Goal: Task Accomplishment & Management: Use online tool/utility

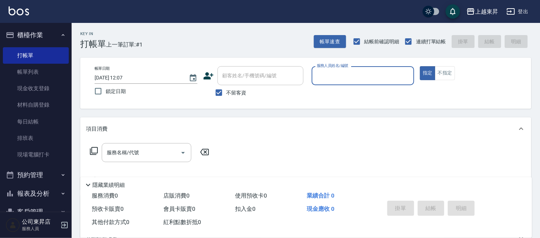
click at [317, 234] on div "服務消費 0 店販消費 0 使用預收卡 0 業績合計 0 預收卡販賣 0 會員卡販賣 0 扣入金 0 現金應收 0 其他付款方式 0 紅利點數折抵 0 掛單 …" at bounding box center [306, 214] width 452 height 48
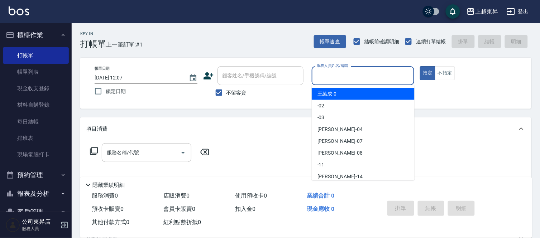
click at [346, 78] on div "服務人員姓名/編號 服務人員姓名/編號" at bounding box center [363, 75] width 103 height 19
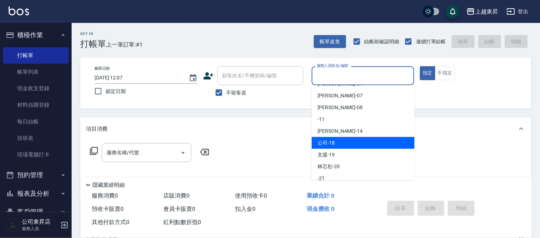
scroll to position [111, 0]
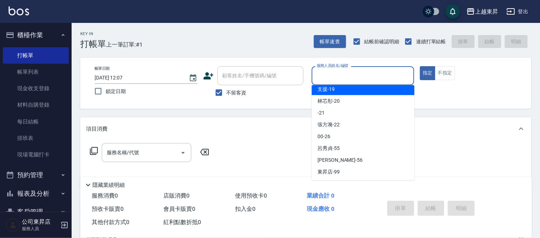
click at [346, 90] on div "支援 -19" at bounding box center [363, 89] width 103 height 12
type input "支援-19"
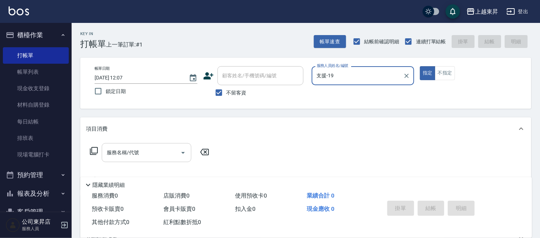
click at [156, 151] on input "服務名稱/代號" at bounding box center [141, 153] width 72 height 13
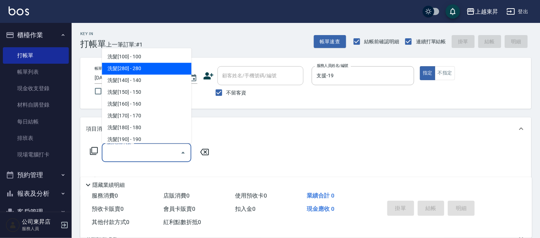
drag, startPoint x: 166, startPoint y: 71, endPoint x: 162, endPoint y: 72, distance: 4.0
click at [162, 72] on span "洗髮[280] - 280" at bounding box center [147, 69] width 90 height 12
type input "洗髮[280](202)"
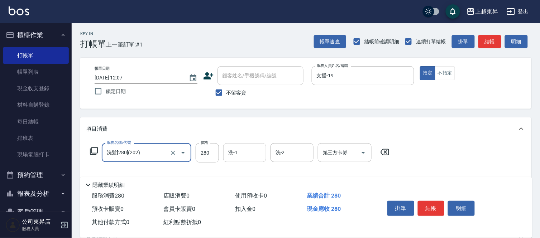
drag, startPoint x: 241, startPoint y: 147, endPoint x: 238, endPoint y: 152, distance: 6.1
click at [238, 152] on div "洗-1" at bounding box center [244, 152] width 43 height 19
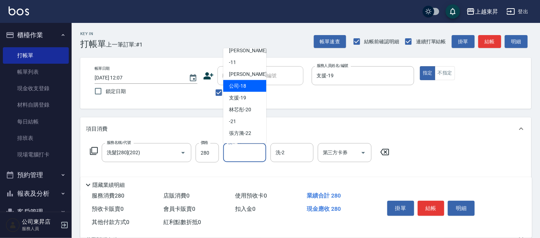
scroll to position [80, 0]
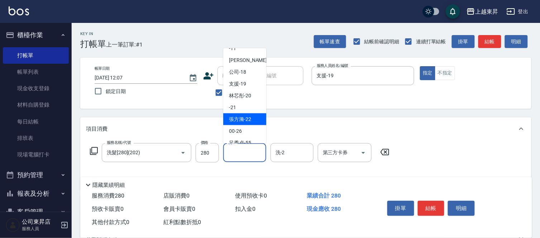
click at [245, 122] on span "[PERSON_NAME]-22" at bounding box center [240, 120] width 22 height 8
type input "[PERSON_NAME]-22"
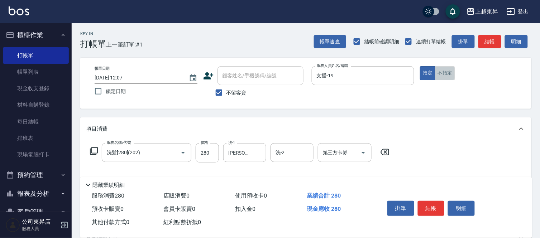
click at [446, 77] on button "不指定" at bounding box center [445, 73] width 20 height 14
click at [433, 202] on button "結帳" at bounding box center [431, 208] width 27 height 15
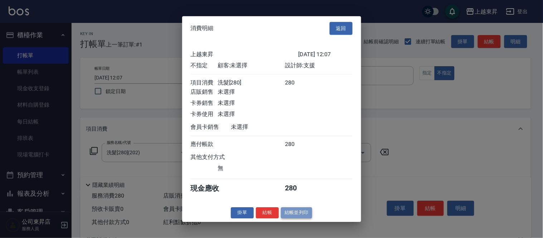
click at [291, 219] on button "結帳並列印" at bounding box center [296, 212] width 31 height 11
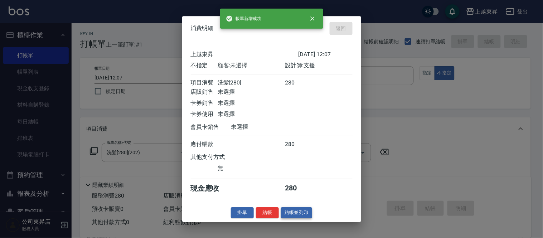
type input "[DATE] 13:10"
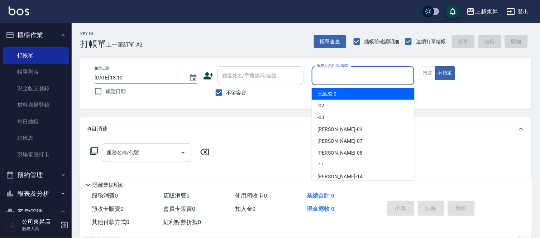
click at [349, 74] on input "服務人員姓名/編號" at bounding box center [363, 76] width 96 height 13
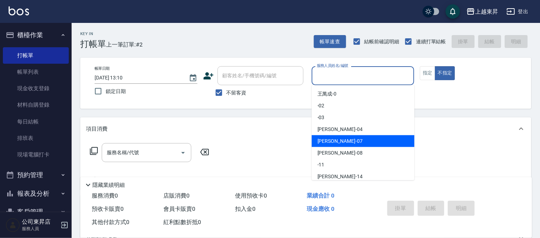
click at [335, 140] on div "榮松 -07" at bounding box center [363, 141] width 103 height 12
type input "[PERSON_NAME]-07"
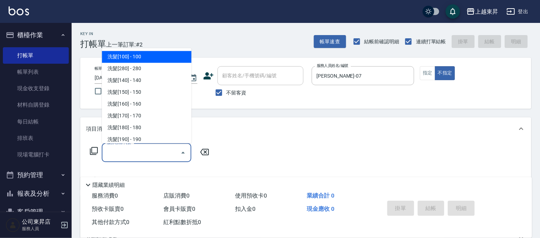
click at [151, 152] on input "服務名稱/代號" at bounding box center [141, 153] width 72 height 13
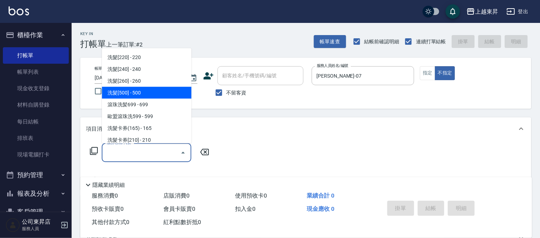
scroll to position [119, 0]
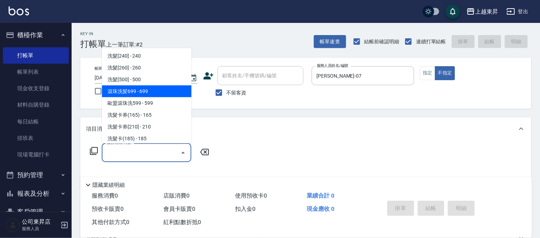
click at [150, 91] on span "滾珠洗髪699 - 699" at bounding box center [147, 92] width 90 height 12
type input "滾珠洗髪699(214)"
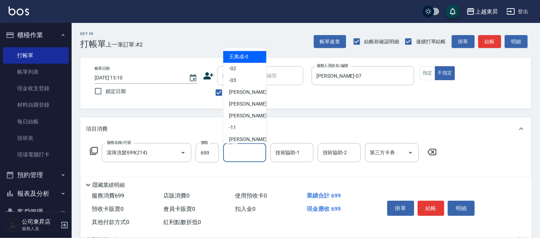
click at [248, 154] on input "洗-1" at bounding box center [244, 153] width 37 height 13
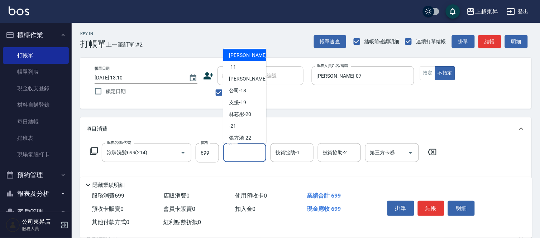
scroll to position [80, 0]
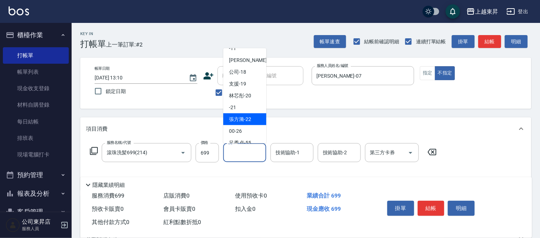
click at [242, 119] on span "[PERSON_NAME]-22" at bounding box center [240, 120] width 22 height 8
type input "[PERSON_NAME]-22"
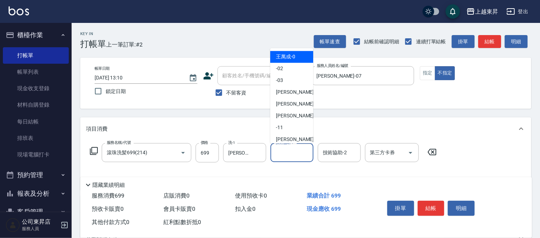
click at [296, 153] on input "技術協助-1" at bounding box center [292, 153] width 37 height 13
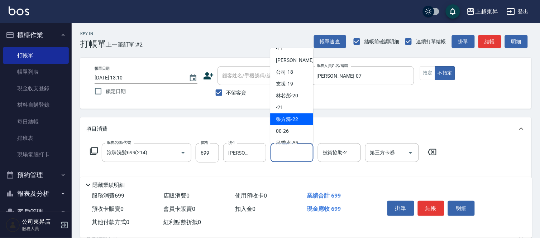
click at [291, 116] on span "[PERSON_NAME]-22" at bounding box center [287, 120] width 22 height 8
type input "[PERSON_NAME]-22"
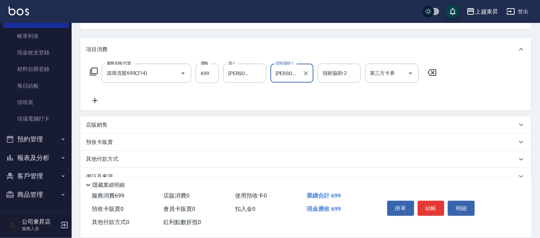
click at [94, 101] on icon at bounding box center [94, 100] width 5 height 5
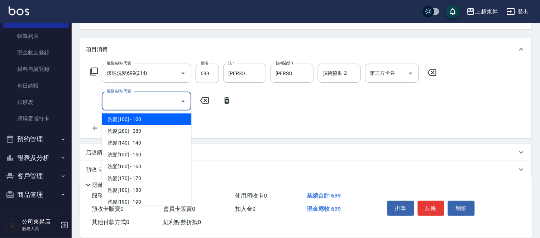
click at [118, 99] on input "服務名稱/代號" at bounding box center [141, 101] width 72 height 13
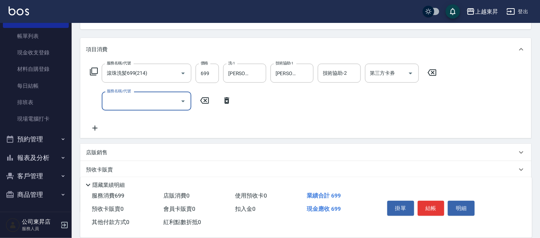
click at [118, 99] on input "服務名稱/代號" at bounding box center [141, 101] width 72 height 13
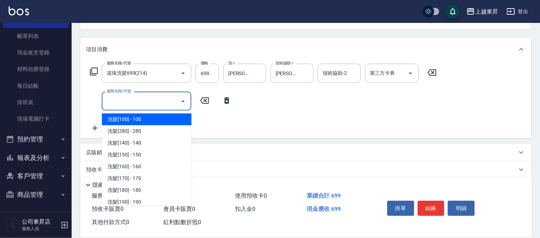
click at [118, 99] on input "服務名稱/代號" at bounding box center [141, 101] width 72 height 13
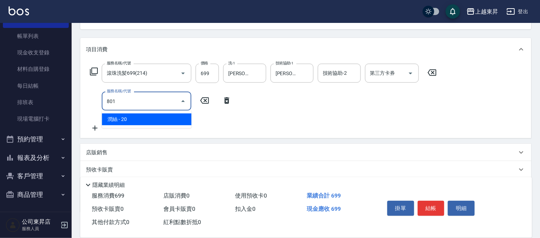
drag, startPoint x: 163, startPoint y: 122, endPoint x: 189, endPoint y: 115, distance: 26.8
click at [165, 122] on span "潤絲 - 20" at bounding box center [147, 120] width 90 height 12
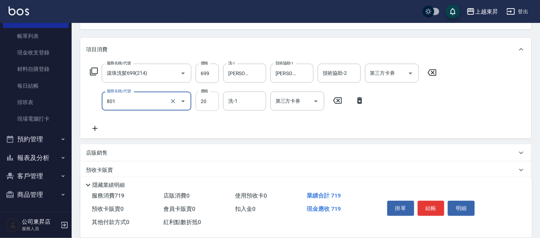
type input "潤絲(801)"
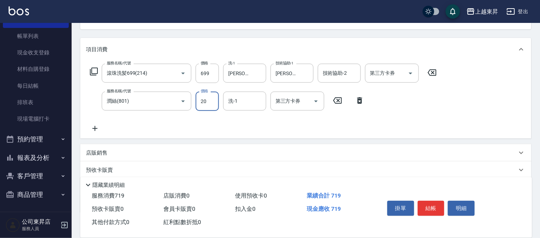
click at [202, 101] on input "20" at bounding box center [207, 101] width 23 height 19
type input "30"
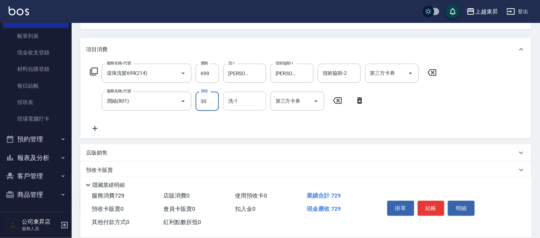
click at [253, 99] on input "洗-1" at bounding box center [244, 101] width 37 height 13
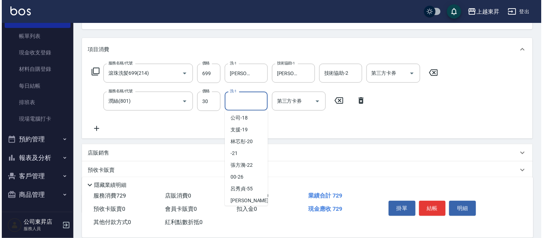
scroll to position [111, 0]
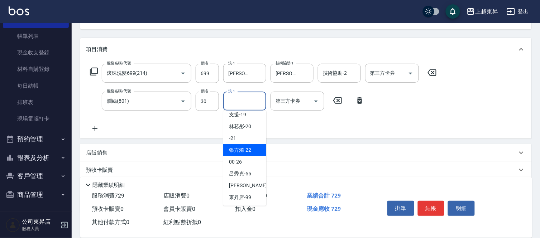
click at [252, 148] on div "[PERSON_NAME]-22" at bounding box center [244, 150] width 43 height 12
type input "[PERSON_NAME]-22"
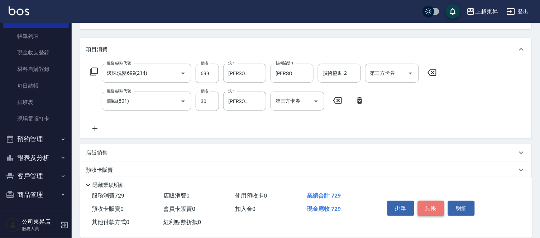
click at [432, 205] on button "結帳" at bounding box center [431, 208] width 27 height 15
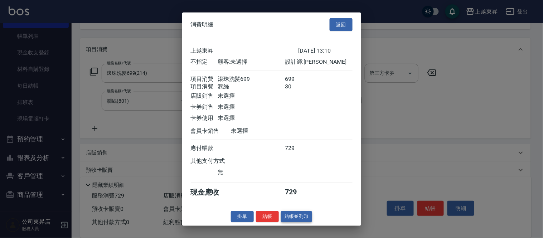
click at [294, 219] on button "結帳並列印" at bounding box center [296, 216] width 31 height 11
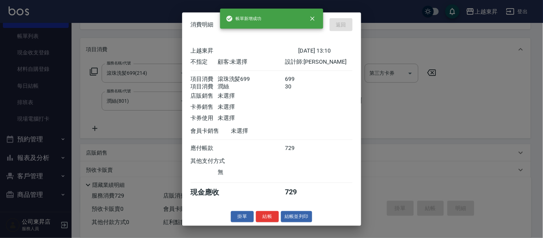
type input "[DATE] 13:22"
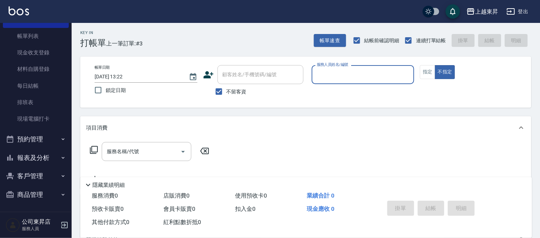
scroll to position [0, 0]
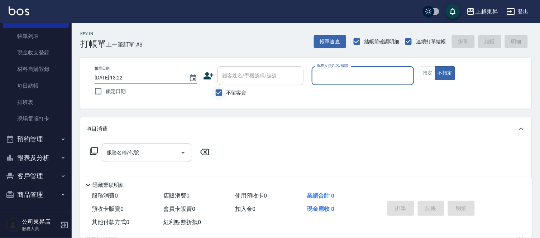
click at [218, 93] on input "不留客資" at bounding box center [218, 92] width 15 height 15
checkbox input "false"
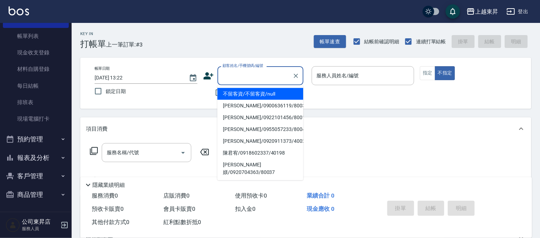
click at [240, 77] on div "顧客姓名/手機號碼/編號 顧客姓名/手機號碼/編號" at bounding box center [260, 75] width 86 height 19
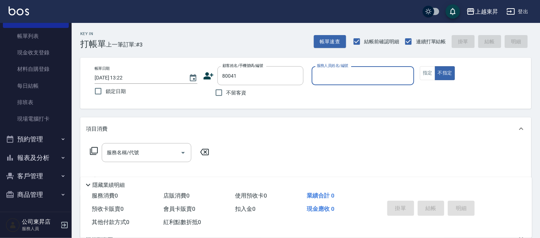
type input "[PERSON_NAME]/0983319314/80041"
type input "[PERSON_NAME]-08"
click at [428, 73] on button "指定" at bounding box center [427, 73] width 15 height 14
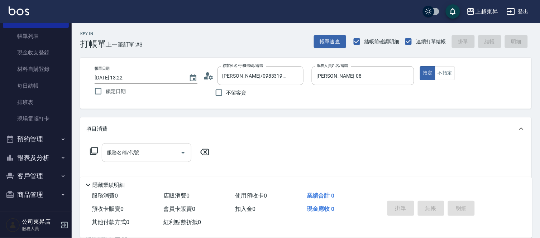
click at [120, 156] on input "服務名稱/代號" at bounding box center [141, 153] width 72 height 13
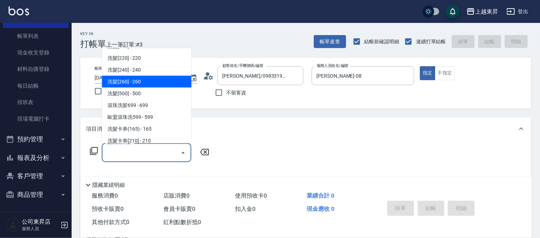
scroll to position [119, 0]
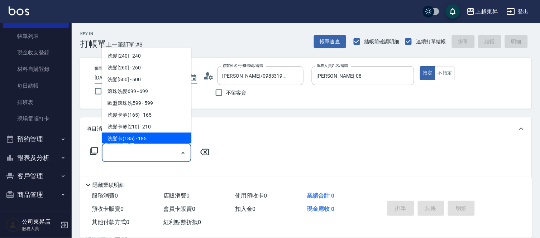
click at [160, 137] on span "洗髮卡(185) - 185" at bounding box center [147, 139] width 90 height 12
type input "洗髮卡(185)(223)"
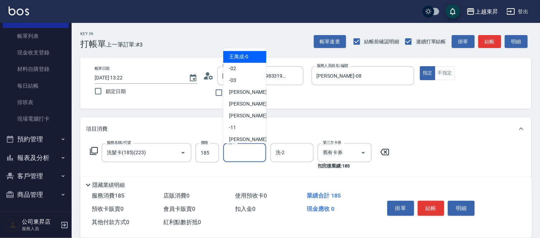
click at [252, 150] on input "洗-1" at bounding box center [244, 153] width 37 height 13
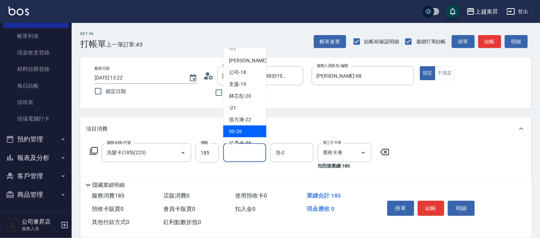
scroll to position [80, 0]
click at [248, 119] on span "[PERSON_NAME]-22" at bounding box center [240, 120] width 22 height 8
type input "[PERSON_NAME]-22"
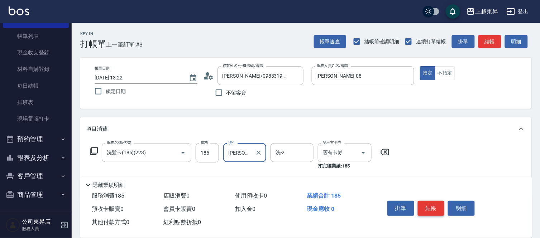
click at [424, 201] on button "結帳" at bounding box center [431, 208] width 27 height 15
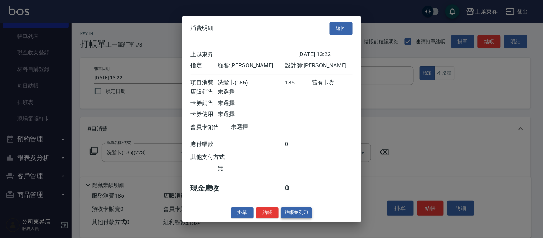
click at [291, 219] on button "結帳並列印" at bounding box center [296, 212] width 31 height 11
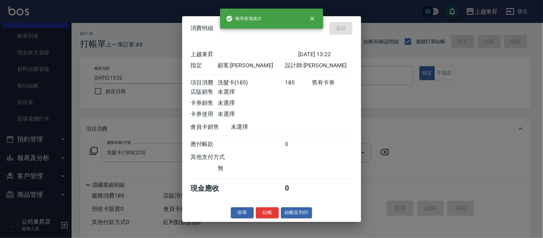
type input "[DATE] 13:34"
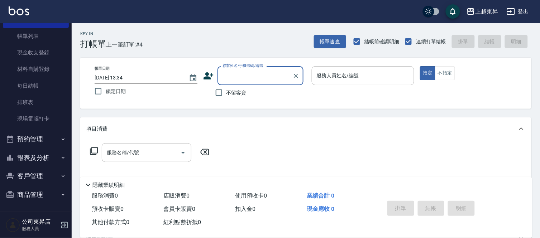
click at [244, 74] on input "顧客姓名/手機號碼/編號" at bounding box center [255, 76] width 69 height 13
type input "x"
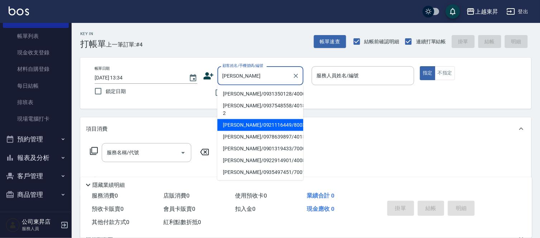
click at [255, 119] on li "[PERSON_NAME]/0921116449/80039" at bounding box center [260, 125] width 86 height 12
type input "[PERSON_NAME]/0921116449/80039"
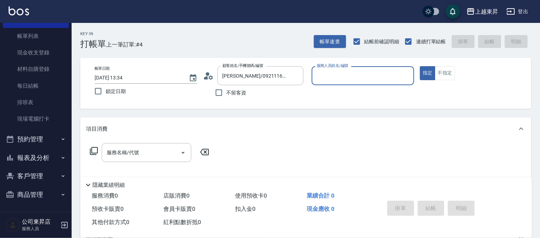
type input "[PERSON_NAME]-08"
click at [134, 156] on input "服務名稱/代號" at bounding box center [141, 153] width 72 height 13
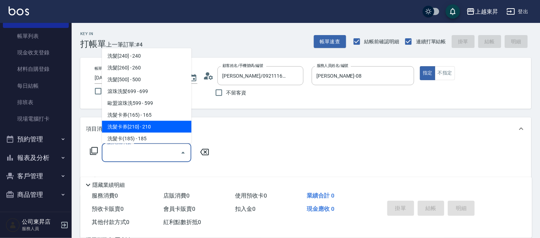
scroll to position [159, 0]
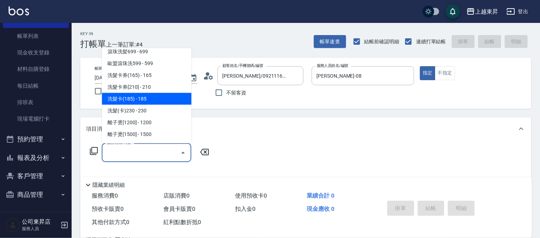
click at [153, 99] on span "洗髮卡(185) - 185" at bounding box center [147, 99] width 90 height 12
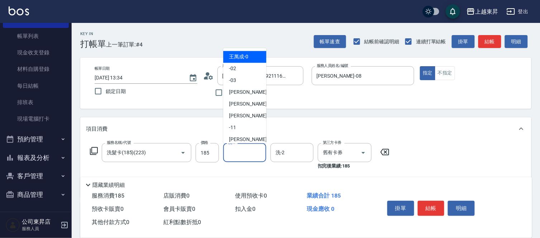
click at [245, 154] on input "洗-1" at bounding box center [244, 153] width 37 height 13
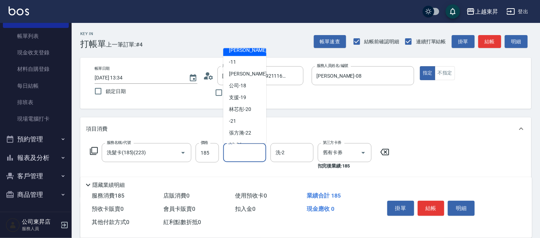
scroll to position [80, 0]
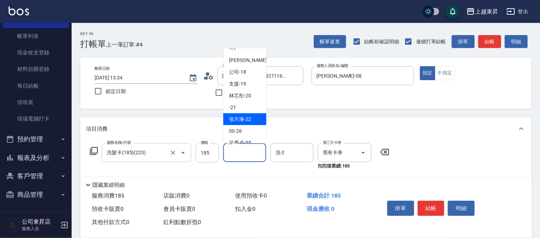
click at [184, 149] on icon "Open" at bounding box center [183, 153] width 9 height 9
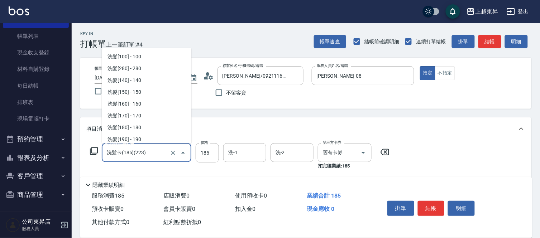
scroll to position [120, 0]
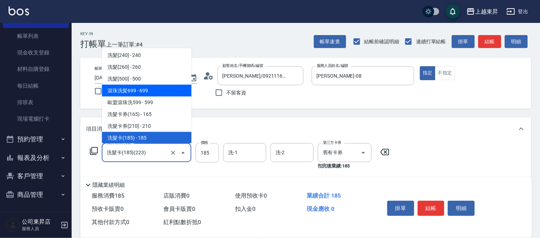
click at [154, 90] on span "滾珠洗髪699 - 699" at bounding box center [147, 91] width 90 height 12
type input "滾珠洗髪699(214)"
type input "699"
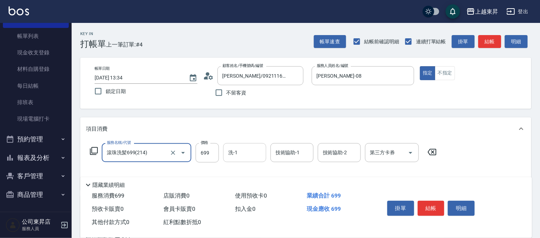
click at [235, 156] on input "洗-1" at bounding box center [244, 153] width 37 height 13
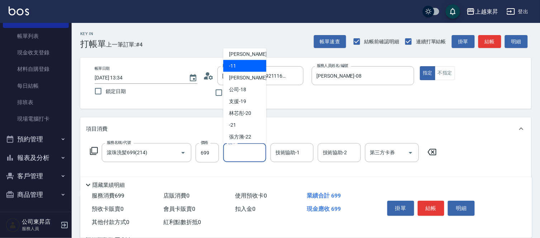
scroll to position [80, 0]
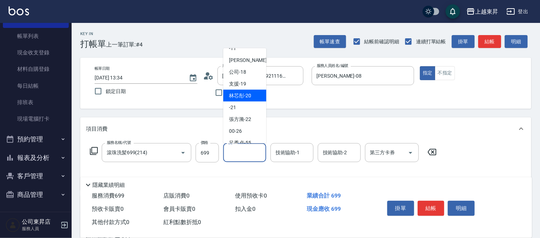
drag, startPoint x: 237, startPoint y: 92, endPoint x: 241, endPoint y: 97, distance: 6.1
click at [237, 92] on span "林芯彤 -20" at bounding box center [240, 96] width 22 height 8
type input "林芯彤-20"
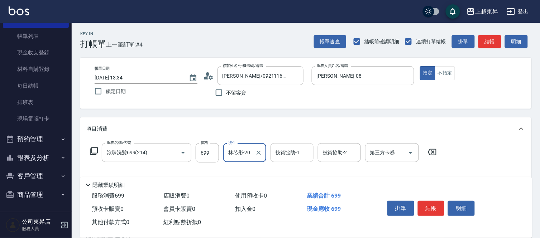
click at [286, 152] on div "技術協助-1 技術協助-1" at bounding box center [291, 152] width 43 height 19
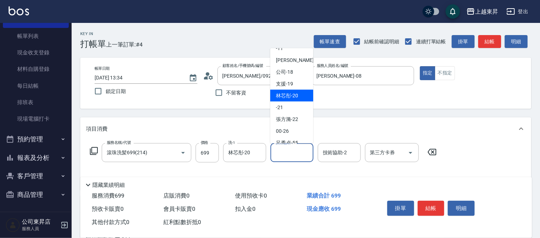
click at [288, 94] on span "林芯彤 -20" at bounding box center [287, 96] width 22 height 8
type input "林芯彤-20"
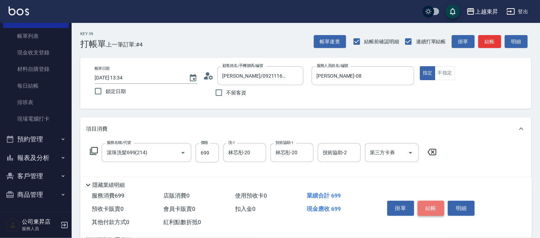
click at [430, 207] on button "結帳" at bounding box center [431, 208] width 27 height 15
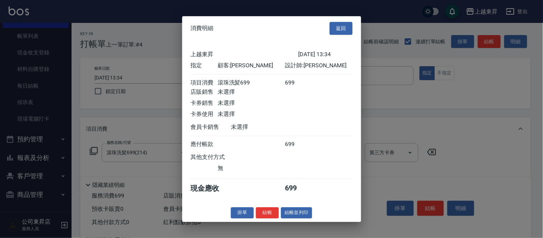
click at [298, 214] on button "結帳並列印" at bounding box center [296, 212] width 31 height 11
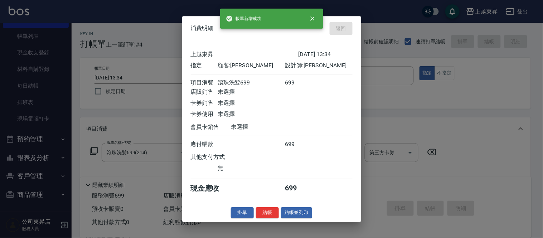
type input "[DATE] 13:35"
